Goal: Information Seeking & Learning: Learn about a topic

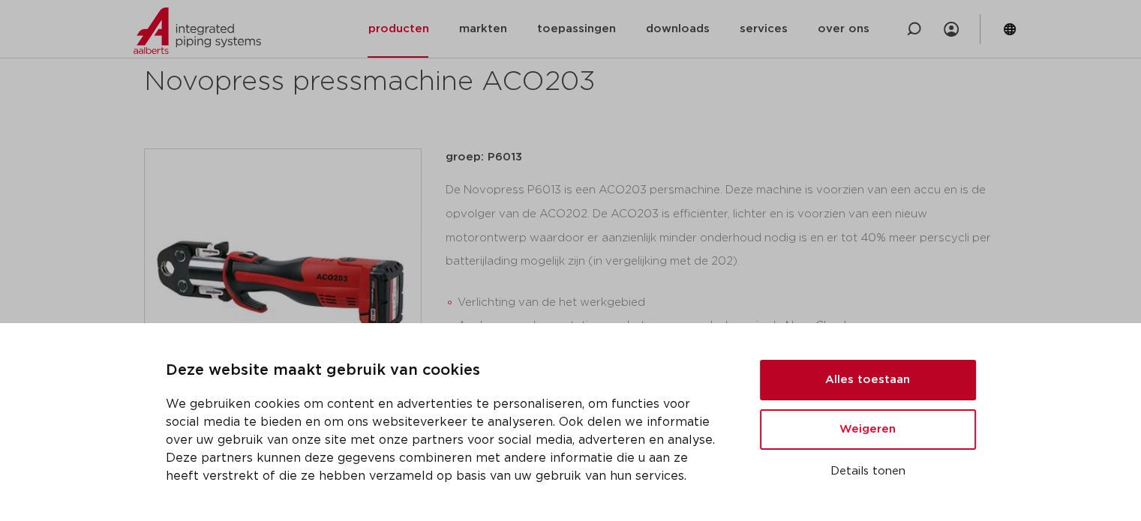
click at [836, 383] on button "Alles toestaan" at bounding box center [868, 380] width 216 height 40
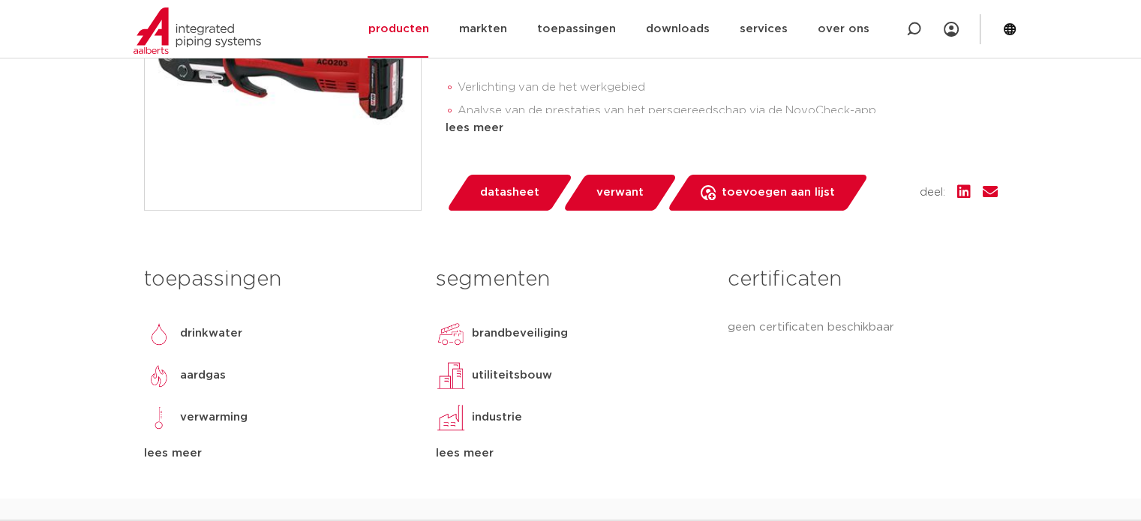
scroll to position [450, 0]
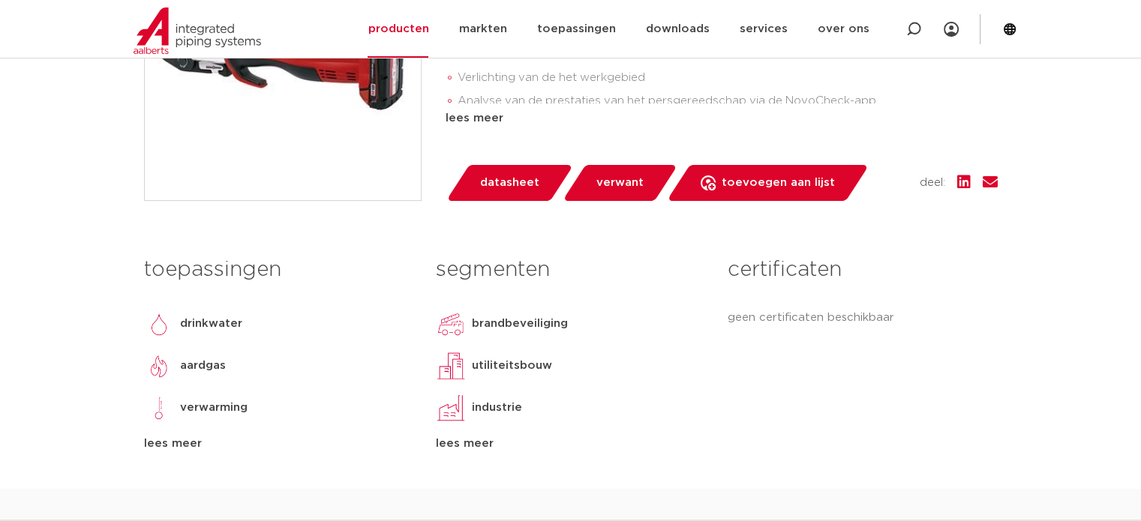
click at [606, 185] on span "verwant" at bounding box center [619, 183] width 47 height 24
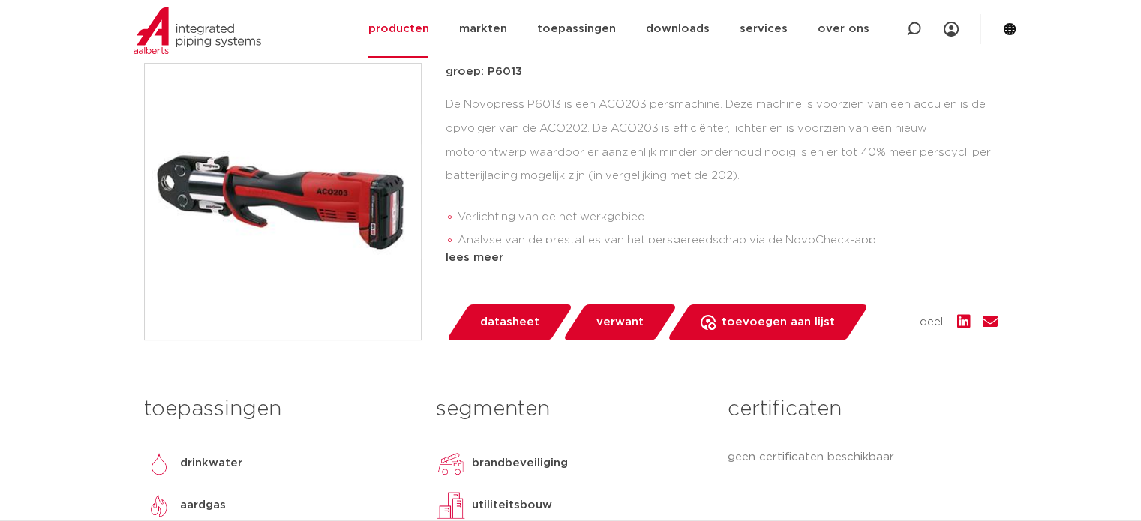
scroll to position [332, 0]
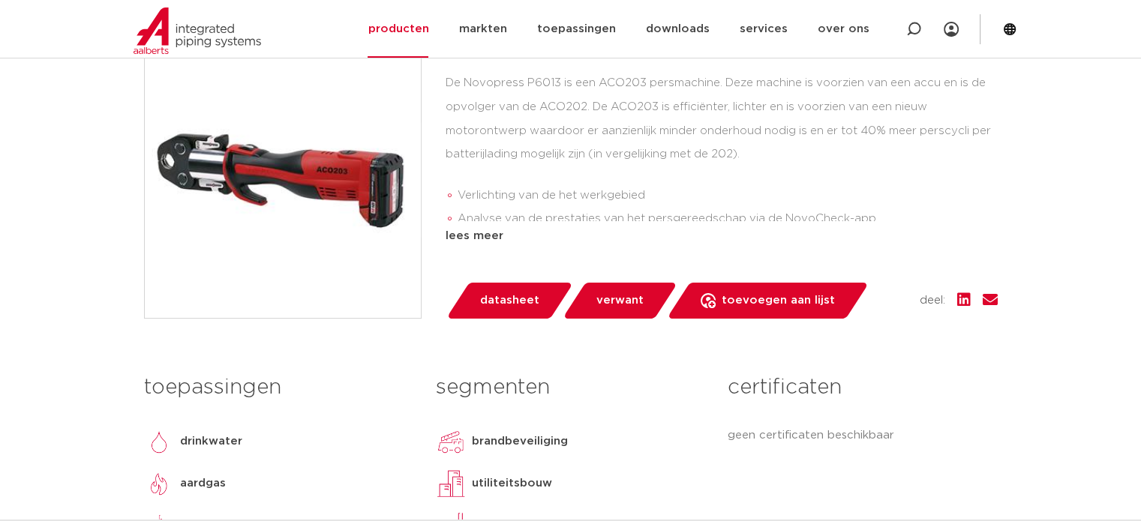
click at [473, 228] on div "lees meer" at bounding box center [721, 236] width 552 height 18
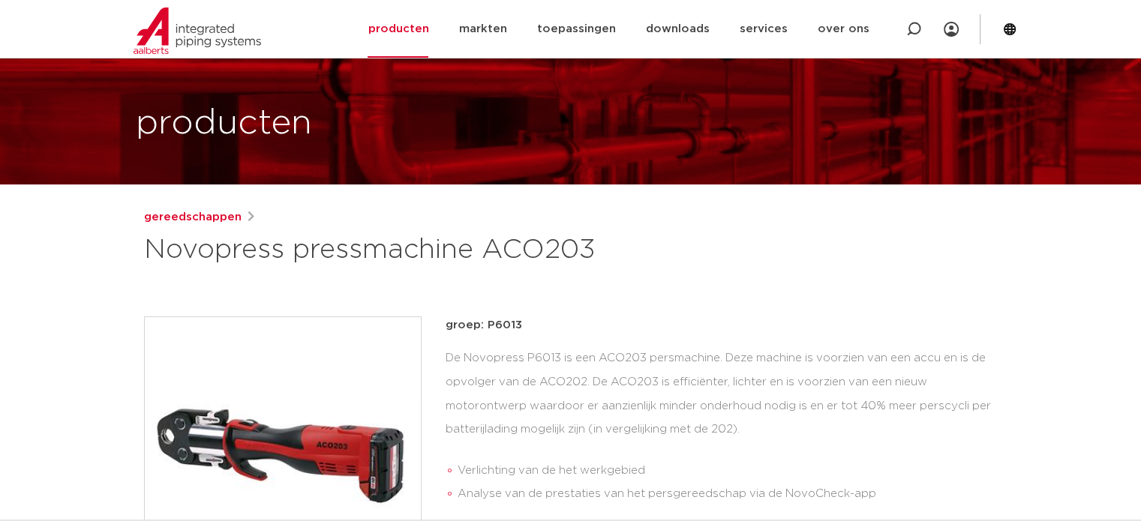
scroll to position [0, 0]
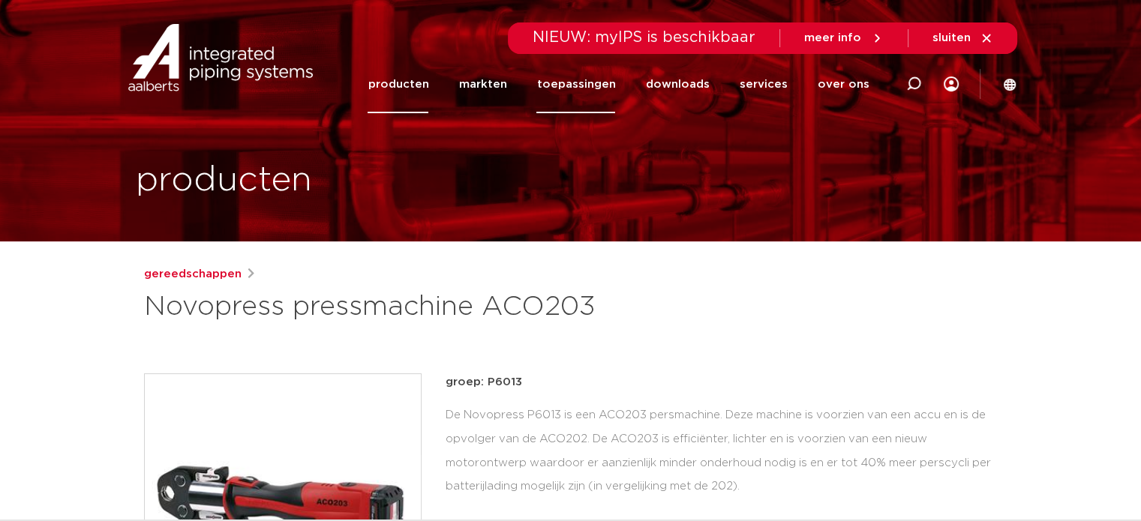
click at [570, 87] on link "toepassingen" at bounding box center [575, 84] width 79 height 58
